Goal: Task Accomplishment & Management: Manage account settings

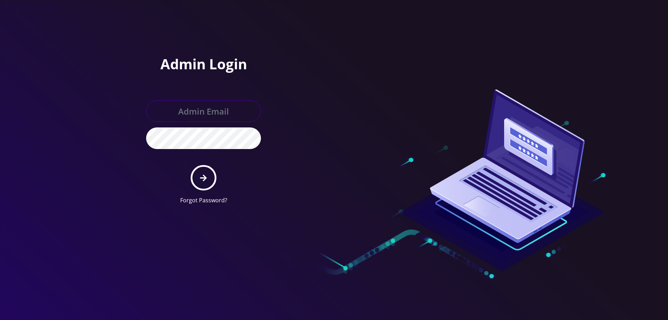
drag, startPoint x: 198, startPoint y: 108, endPoint x: 200, endPoint y: 111, distance: 3.9
click at [198, 108] on input "text" at bounding box center [203, 111] width 115 height 22
type input "[EMAIL_ADDRESS][DOMAIN_NAME]"
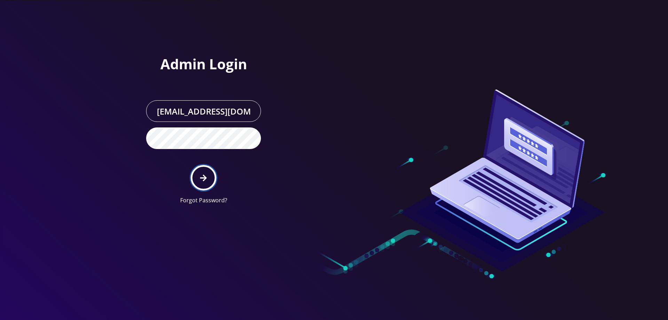
click at [199, 173] on button "submit" at bounding box center [203, 177] width 25 height 25
type input "[EMAIL_ADDRESS][DOMAIN_NAME]"
click at [206, 174] on icon "submit" at bounding box center [203, 178] width 7 height 8
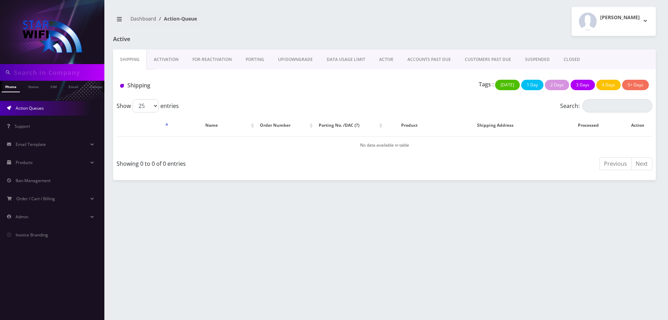
click at [379, 60] on link "ACTIVE" at bounding box center [387, 59] width 28 height 20
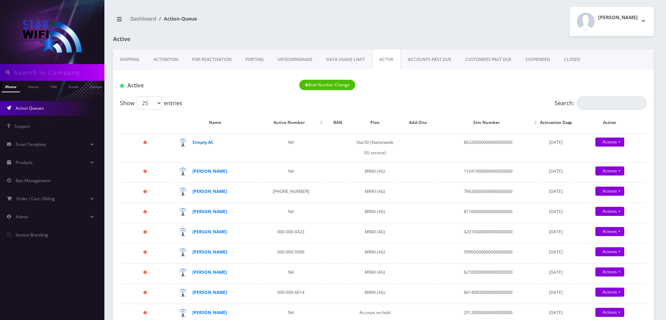
click at [420, 59] on link "ACCOUNTS PAST DUE" at bounding box center [429, 59] width 57 height 20
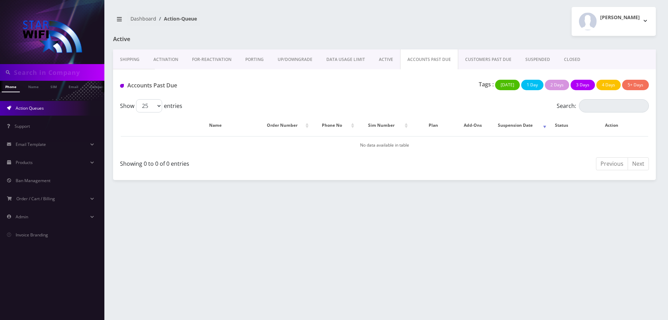
click at [476, 59] on link "CUSTOMERS PAST DUE" at bounding box center [489, 59] width 60 height 20
click at [527, 59] on link "SUSPENDED" at bounding box center [538, 59] width 39 height 20
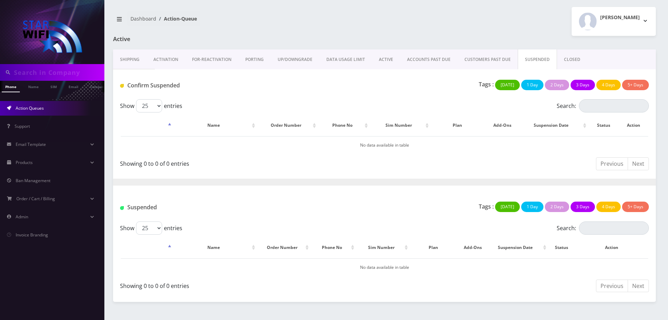
click at [377, 56] on link "ACTIVE" at bounding box center [386, 59] width 28 height 20
